Goal: Information Seeking & Learning: Learn about a topic

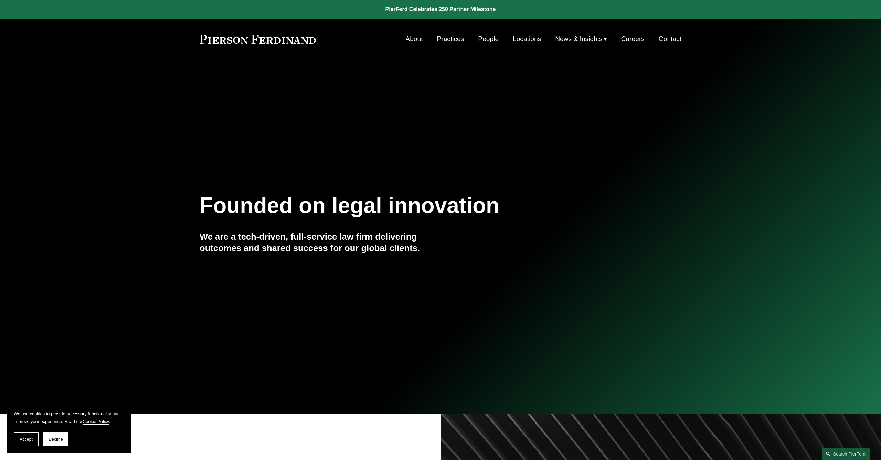
click at [452, 38] on link "Practices" at bounding box center [450, 38] width 27 height 13
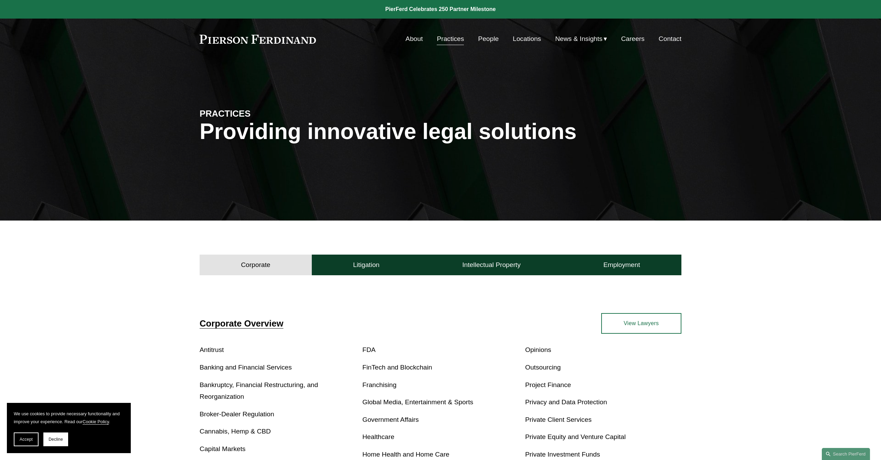
click at [0, 0] on span "News" at bounding box center [0, 0] width 0 height 0
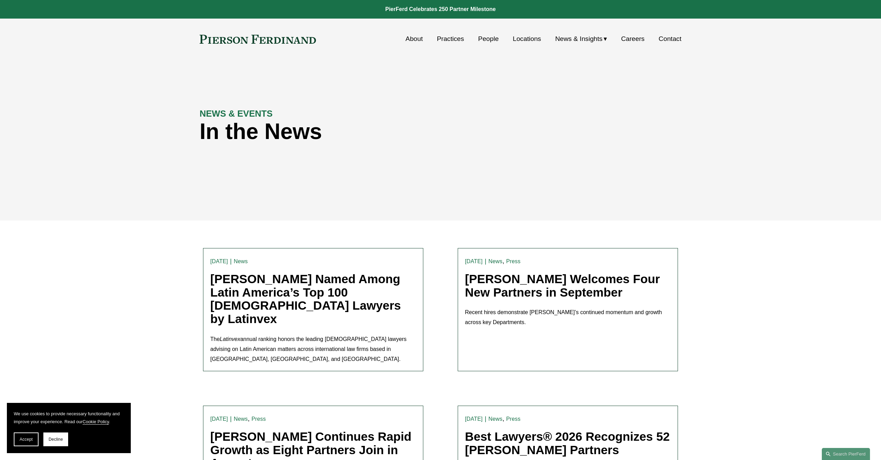
click at [0, 0] on span "Insights" at bounding box center [0, 0] width 0 height 0
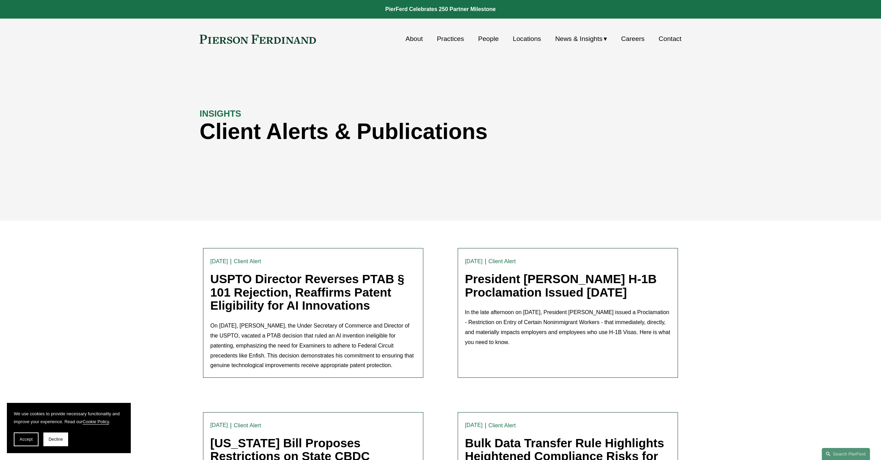
click at [0, 0] on span "Blogs" at bounding box center [0, 0] width 0 height 0
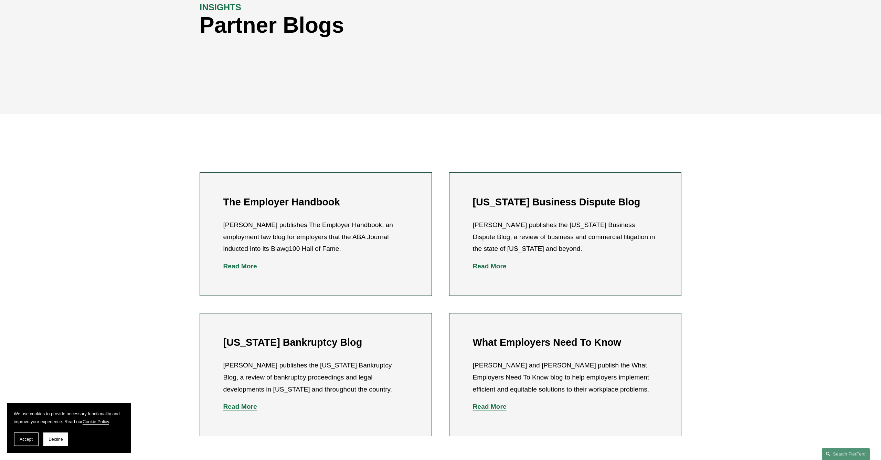
scroll to position [107, 0]
click at [241, 269] on strong "Read More" at bounding box center [240, 265] width 34 height 7
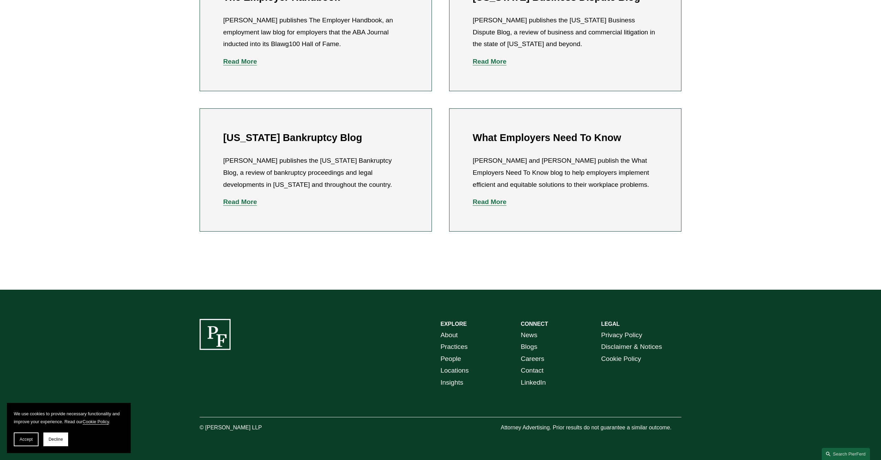
scroll to position [311, 0]
click at [457, 356] on link "People" at bounding box center [451, 360] width 21 height 12
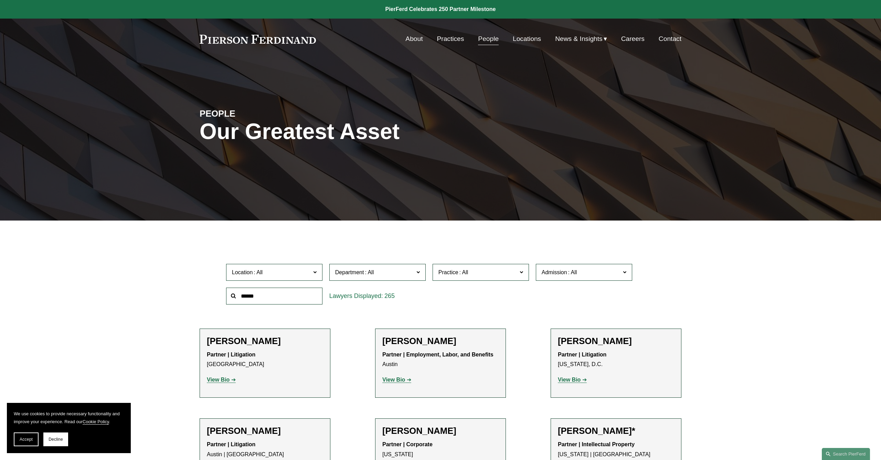
click at [412, 42] on link "About" at bounding box center [414, 38] width 17 height 13
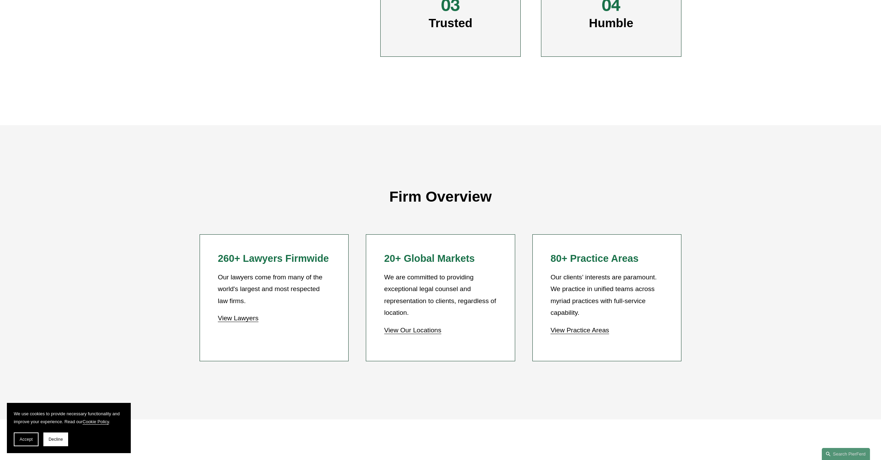
scroll to position [538, 0]
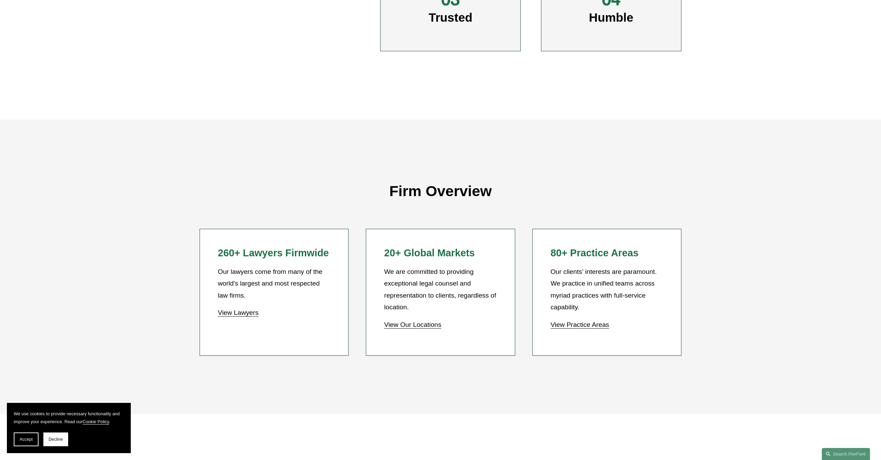
click at [427, 324] on link "View Our Locations" at bounding box center [412, 324] width 57 height 7
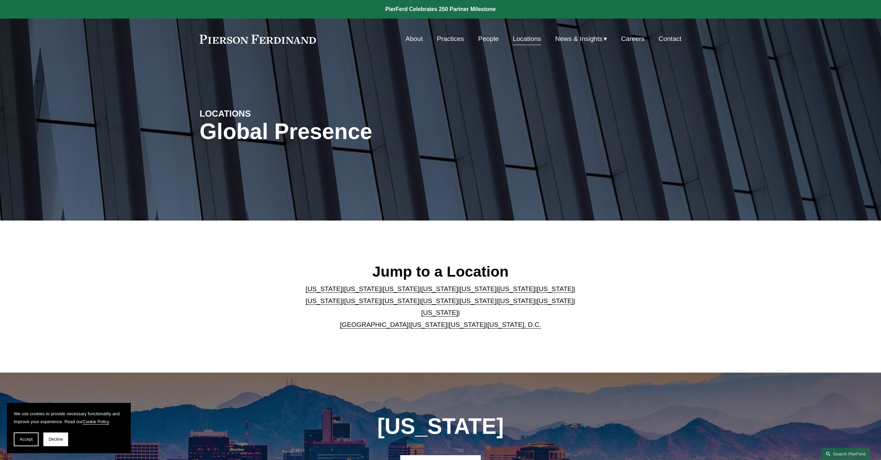
click at [421, 305] on link "[US_STATE]" at bounding box center [439, 300] width 37 height 7
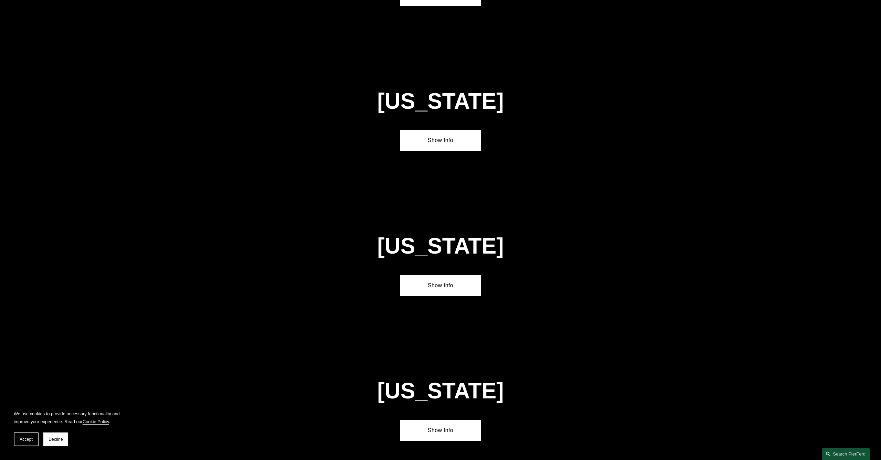
scroll to position [1823, 0]
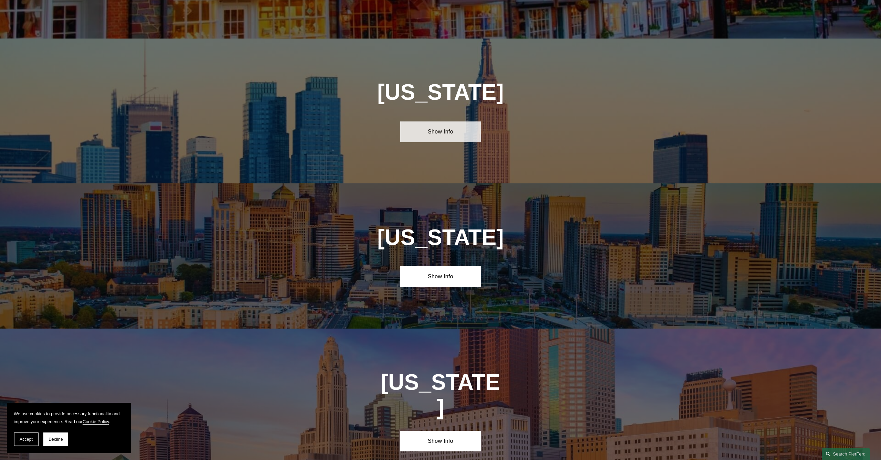
click at [459, 122] on link "Show Info" at bounding box center [440, 132] width 80 height 21
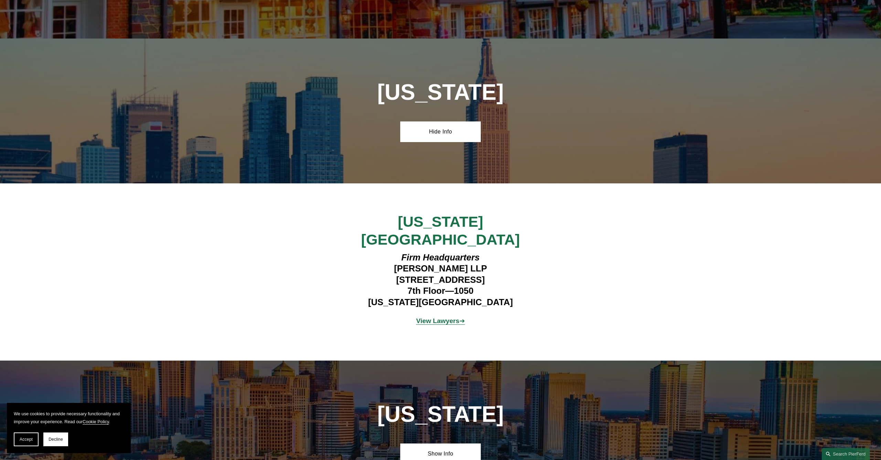
click at [425, 317] on strong "View Lawyers" at bounding box center [437, 320] width 43 height 7
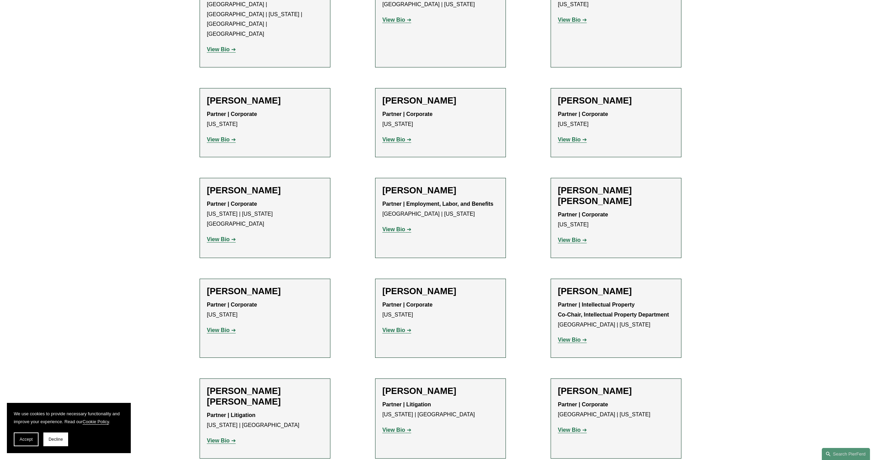
scroll to position [1104, 0]
click at [221, 326] on strong "View Bio" at bounding box center [218, 329] width 23 height 6
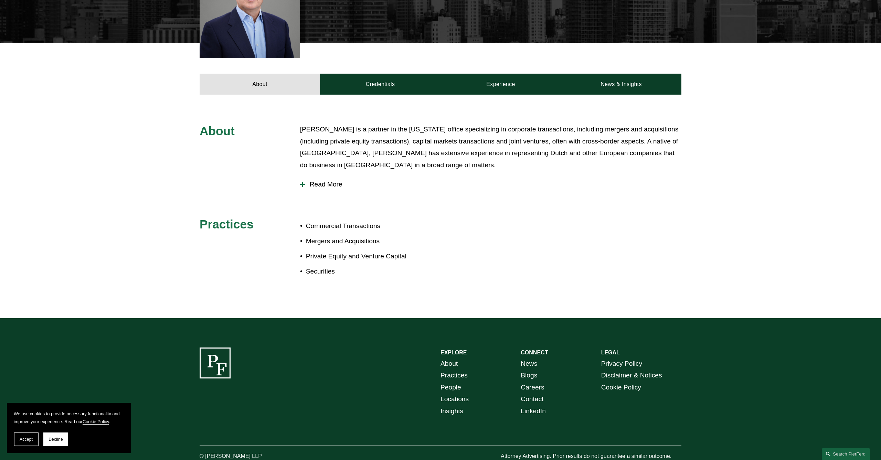
scroll to position [240, 0]
click at [390, 90] on link "Credentials" at bounding box center [380, 84] width 120 height 21
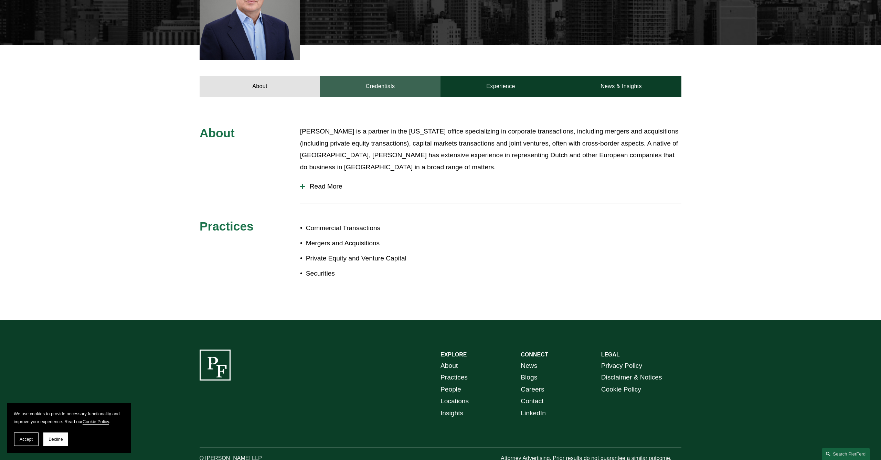
scroll to position [198, 0]
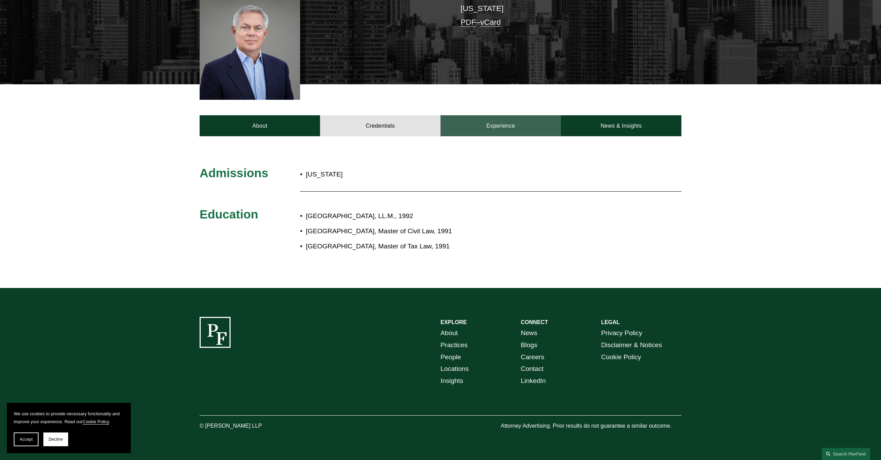
click at [504, 122] on link "Experience" at bounding box center [501, 125] width 120 height 21
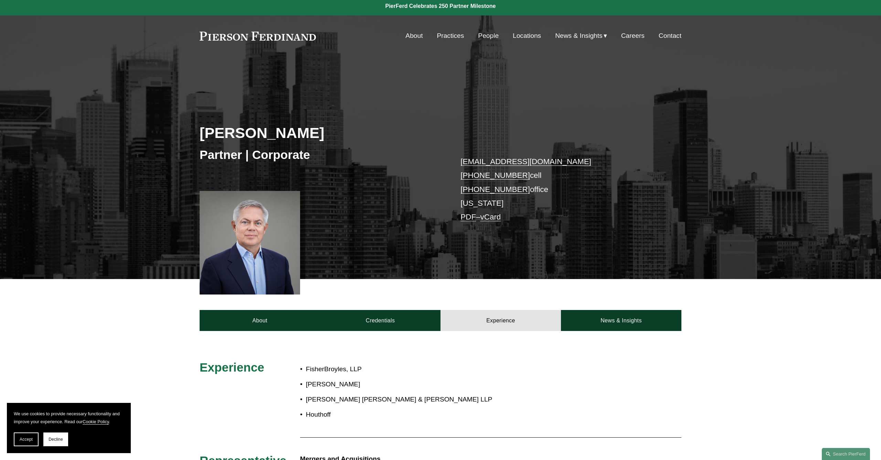
scroll to position [1, 0]
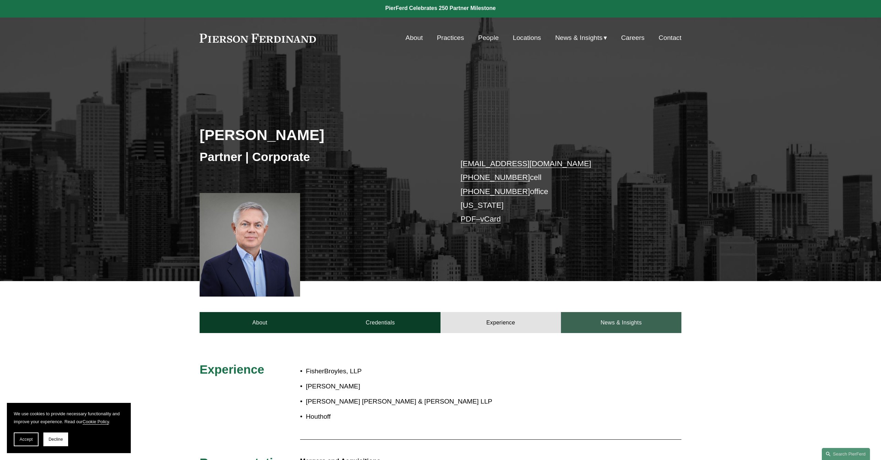
click at [615, 317] on link "News & Insights" at bounding box center [621, 322] width 120 height 21
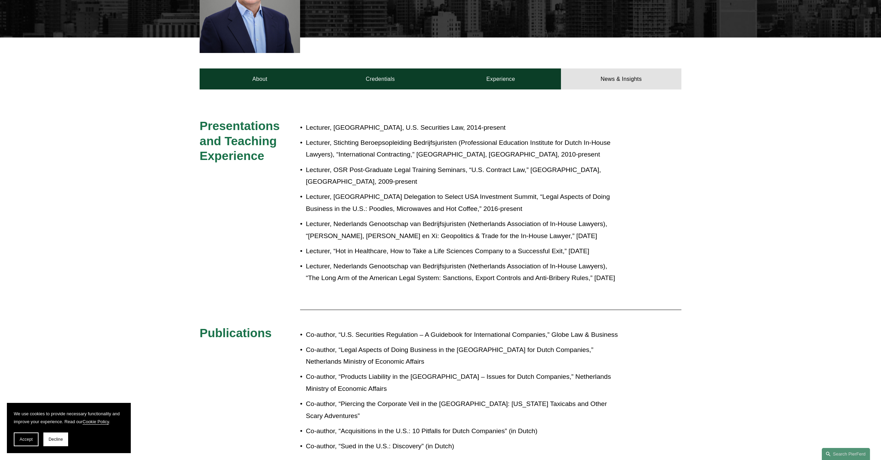
scroll to position [249, 0]
